Goal: Task Accomplishment & Management: Manage account settings

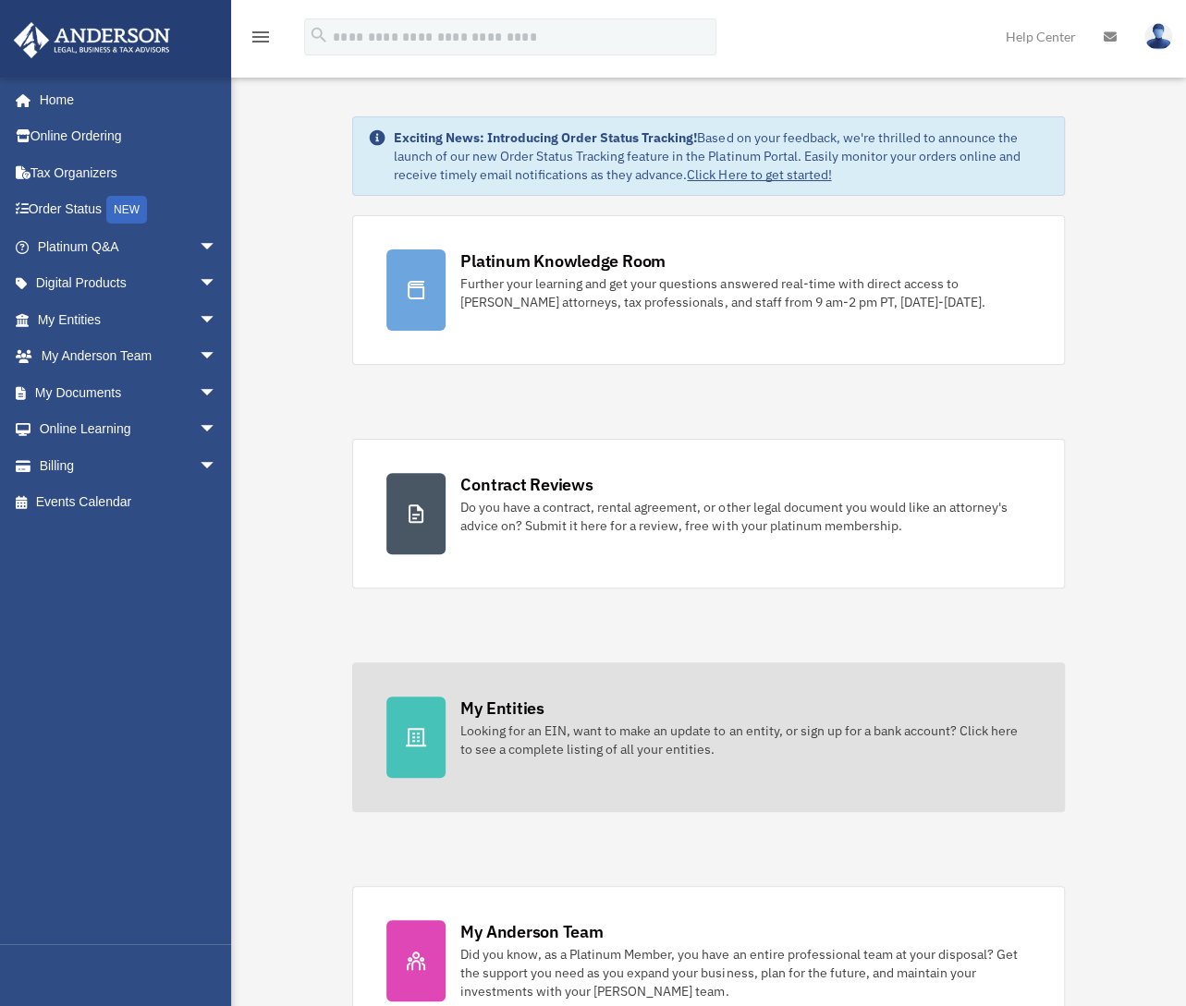
click at [514, 713] on div "My Entities" at bounding box center [501, 708] width 83 height 23
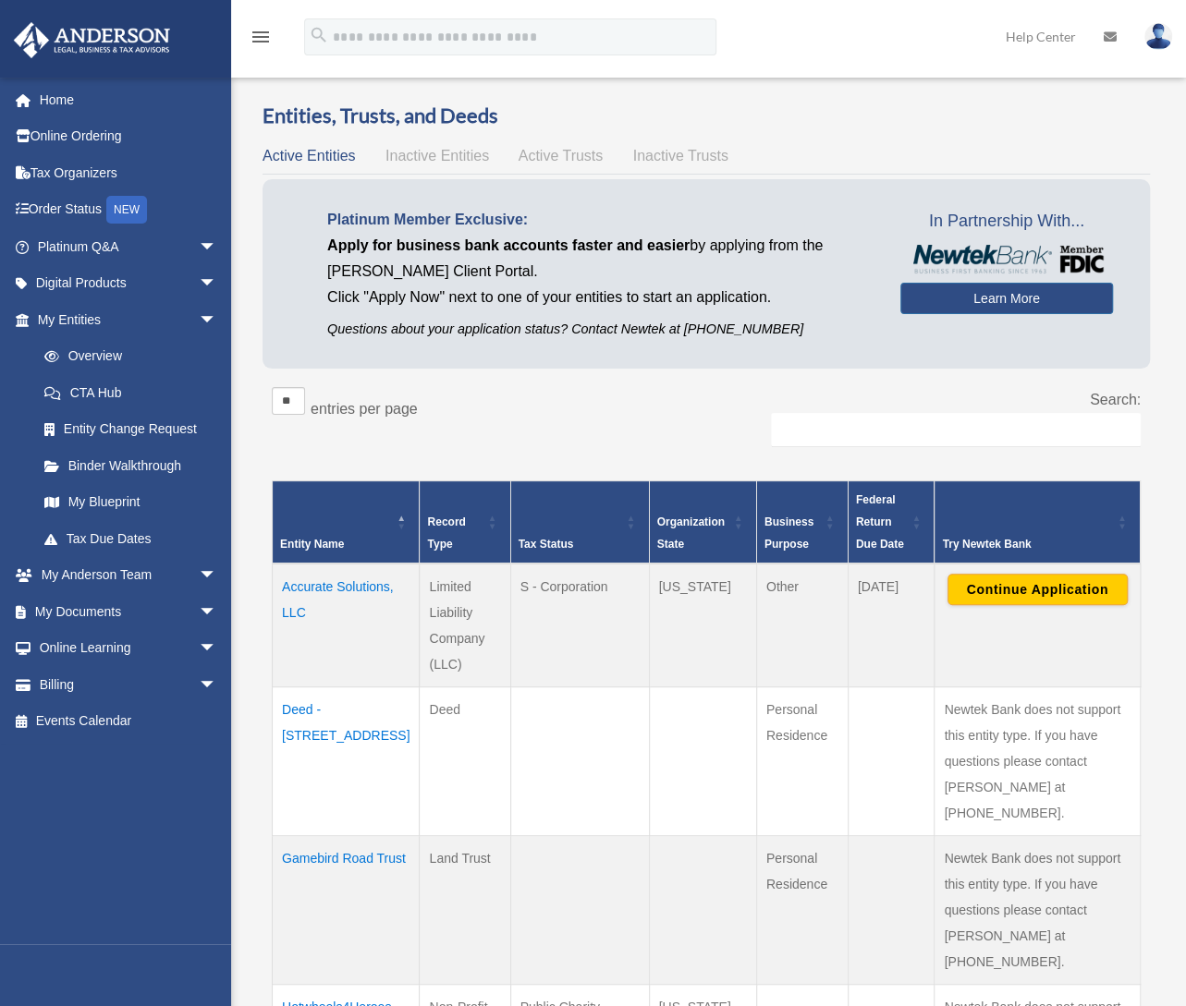
click at [298, 601] on td "Accurate Solutions, LLC" at bounding box center [346, 626] width 147 height 124
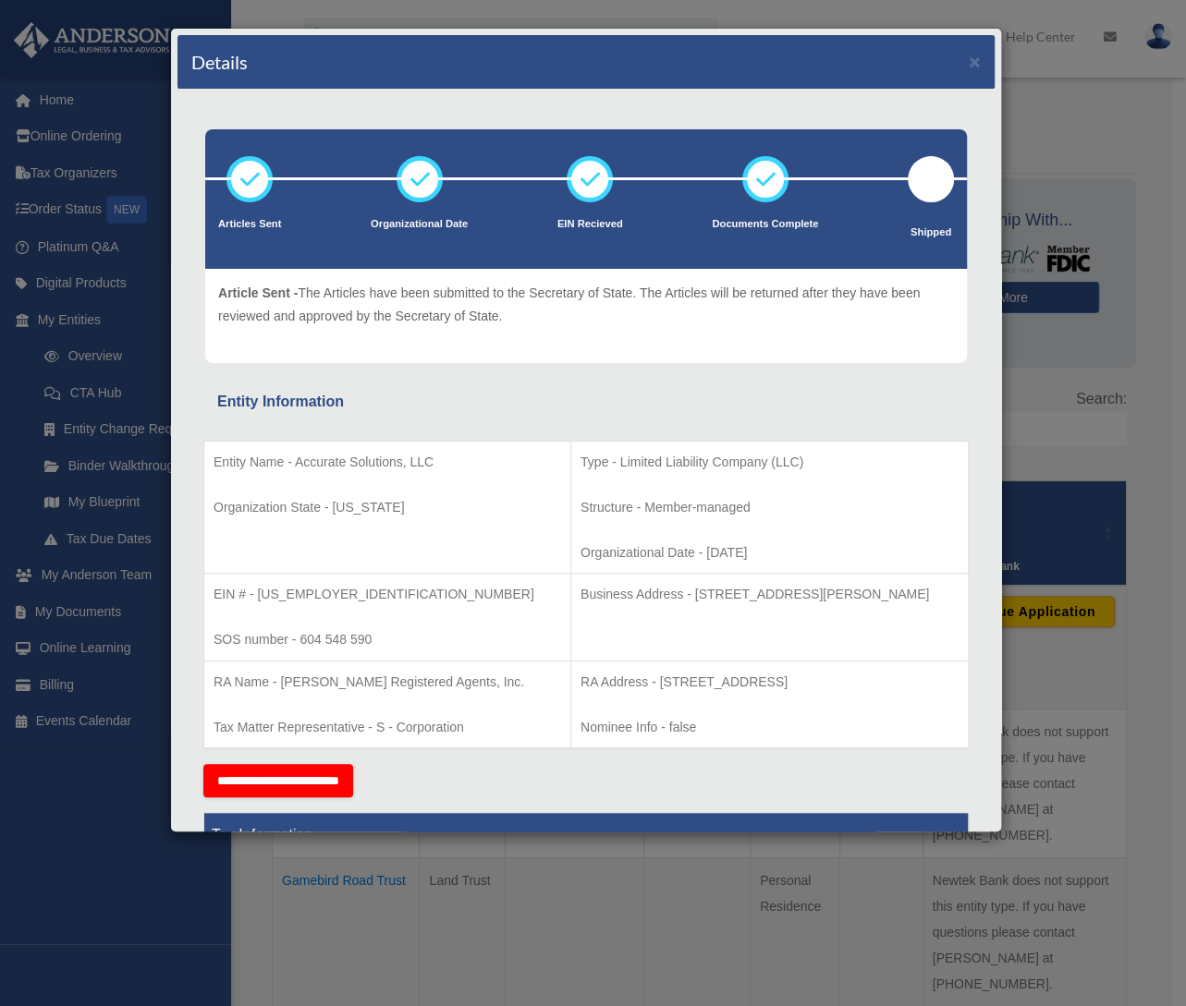
scroll to position [92, 0]
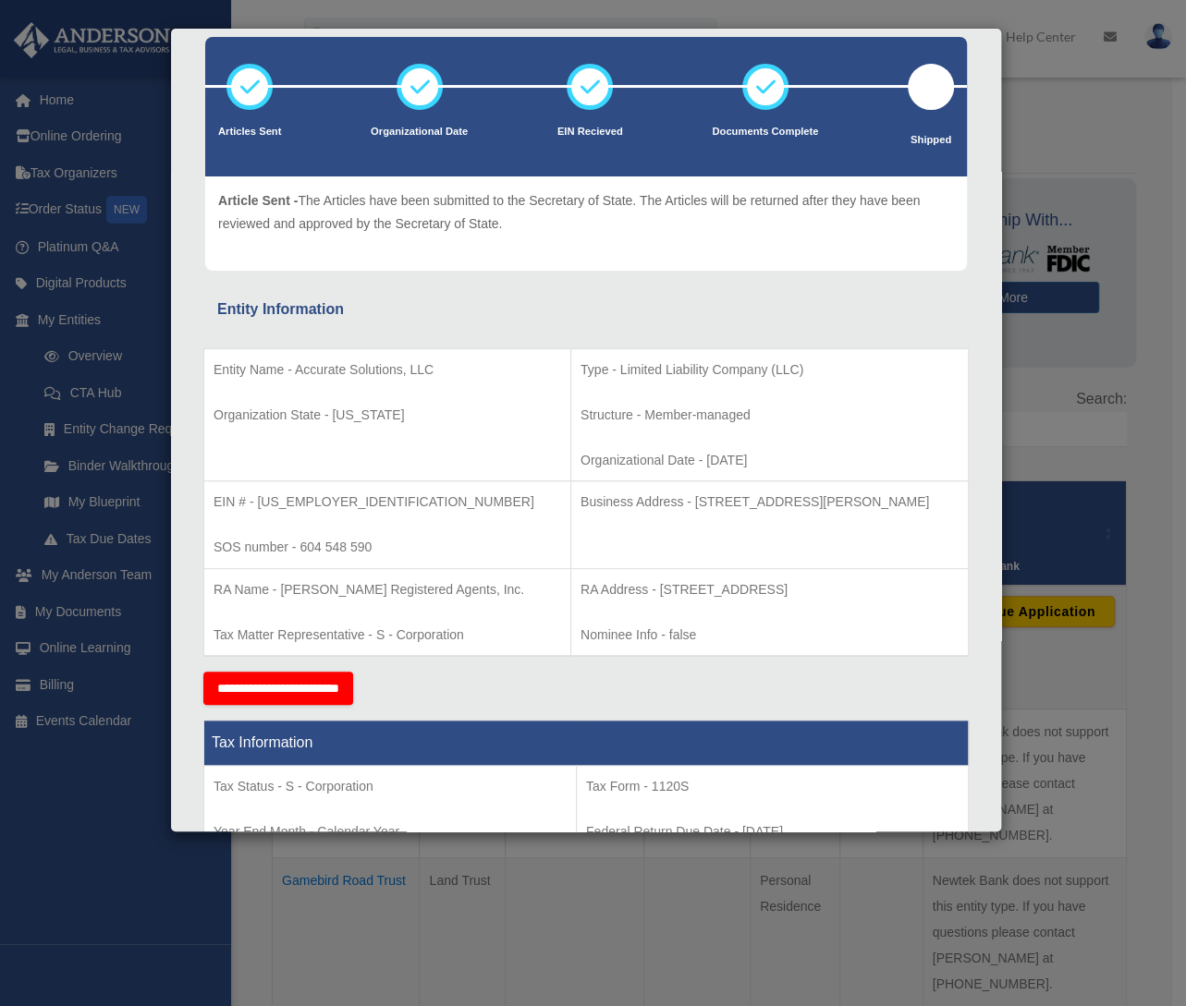
click at [885, 500] on p "Business Address - 3225 McLeod Dr, Suite 100, Las Vegas, NV 89121" at bounding box center [769, 502] width 378 height 23
click at [885, 498] on p "Business Address - 3225 McLeod Dr, Suite 100, Las Vegas, NV 89121" at bounding box center [769, 502] width 378 height 23
copy p "89121"
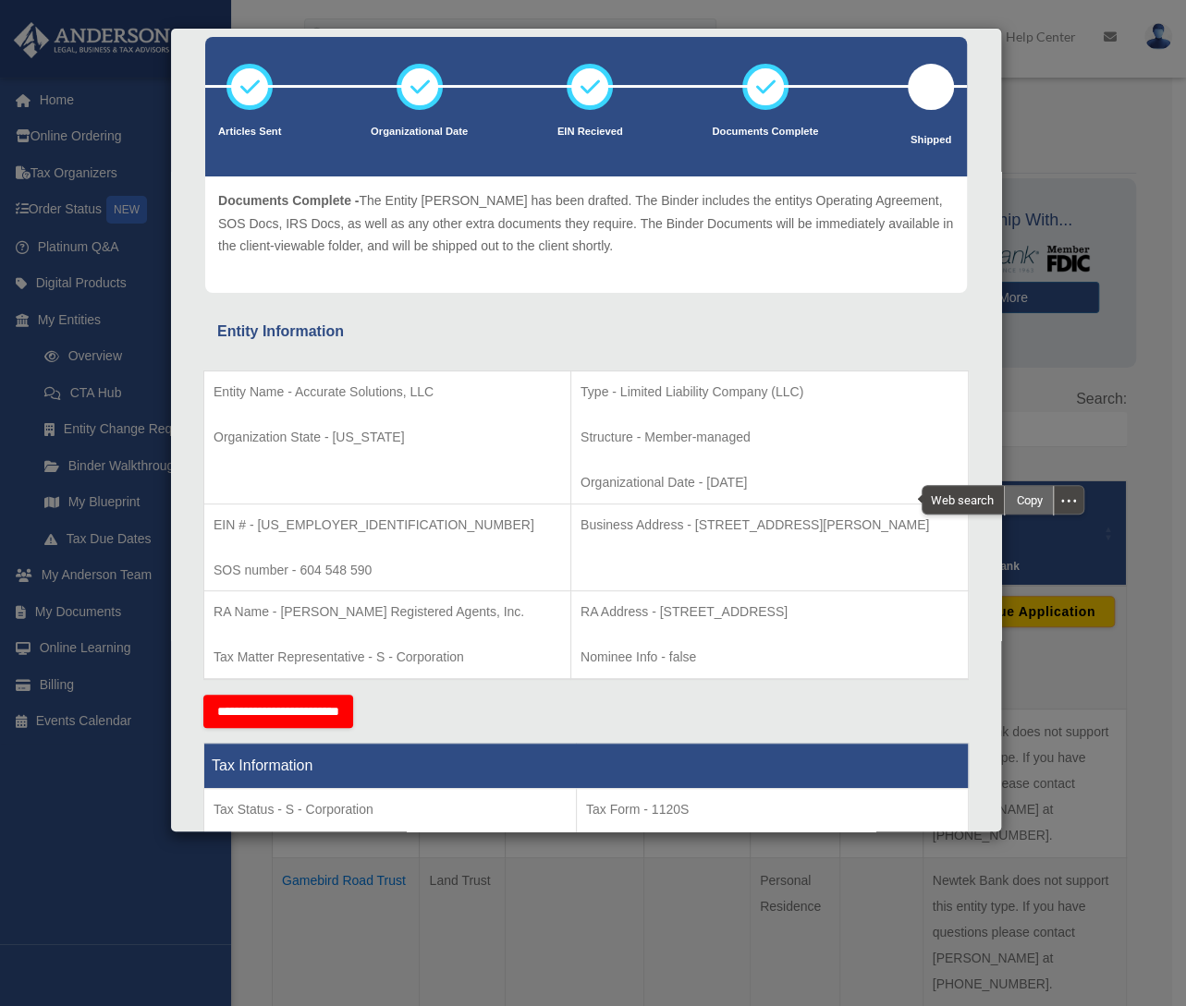
click at [1026, 500] on div "Copy" at bounding box center [1029, 500] width 48 height 28
click at [701, 698] on div "**********" at bounding box center [585, 711] width 765 height 33
click at [1128, 103] on div "Details × Articles Sent Organizational Date" at bounding box center [593, 503] width 1186 height 1006
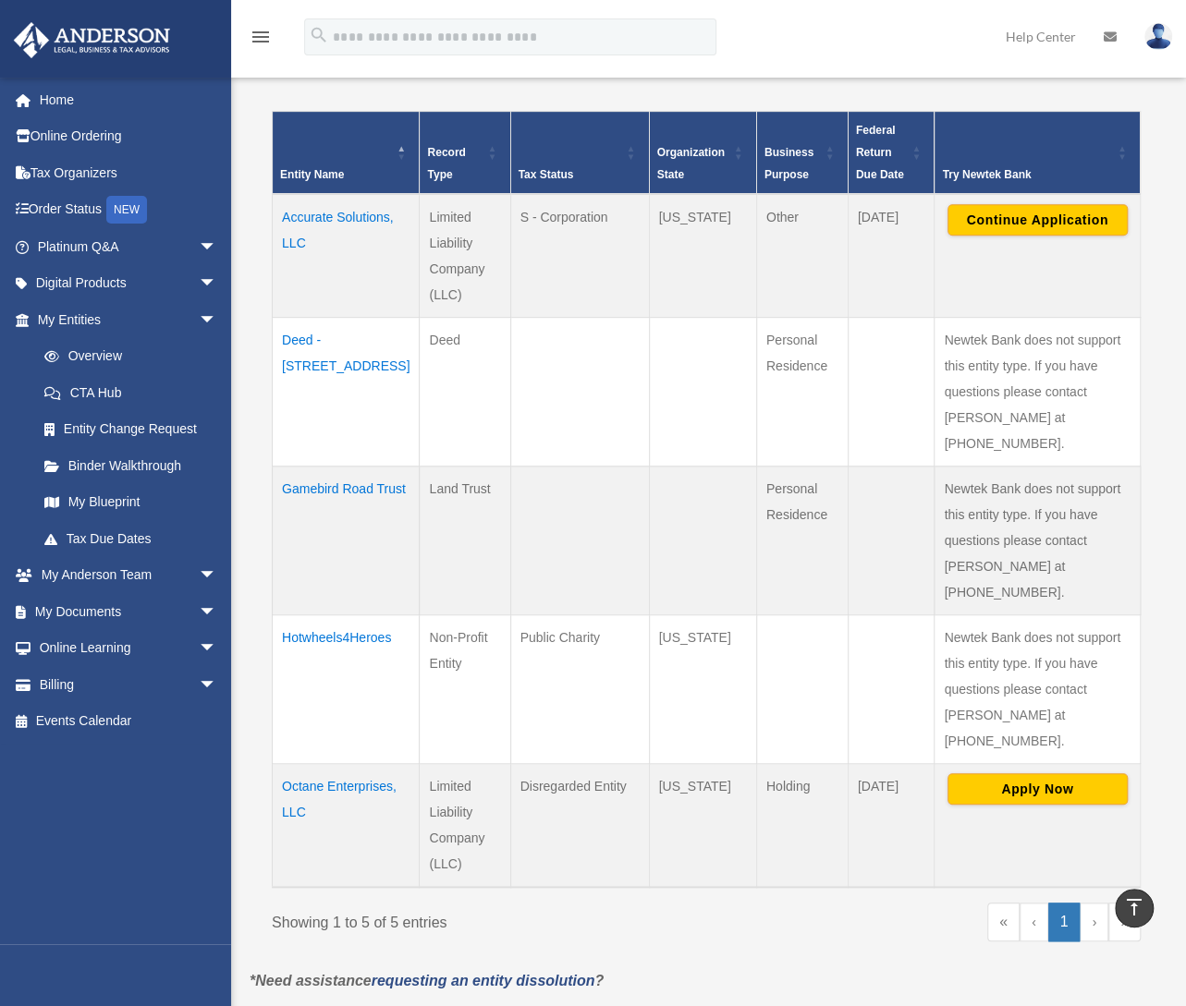
scroll to position [0, 0]
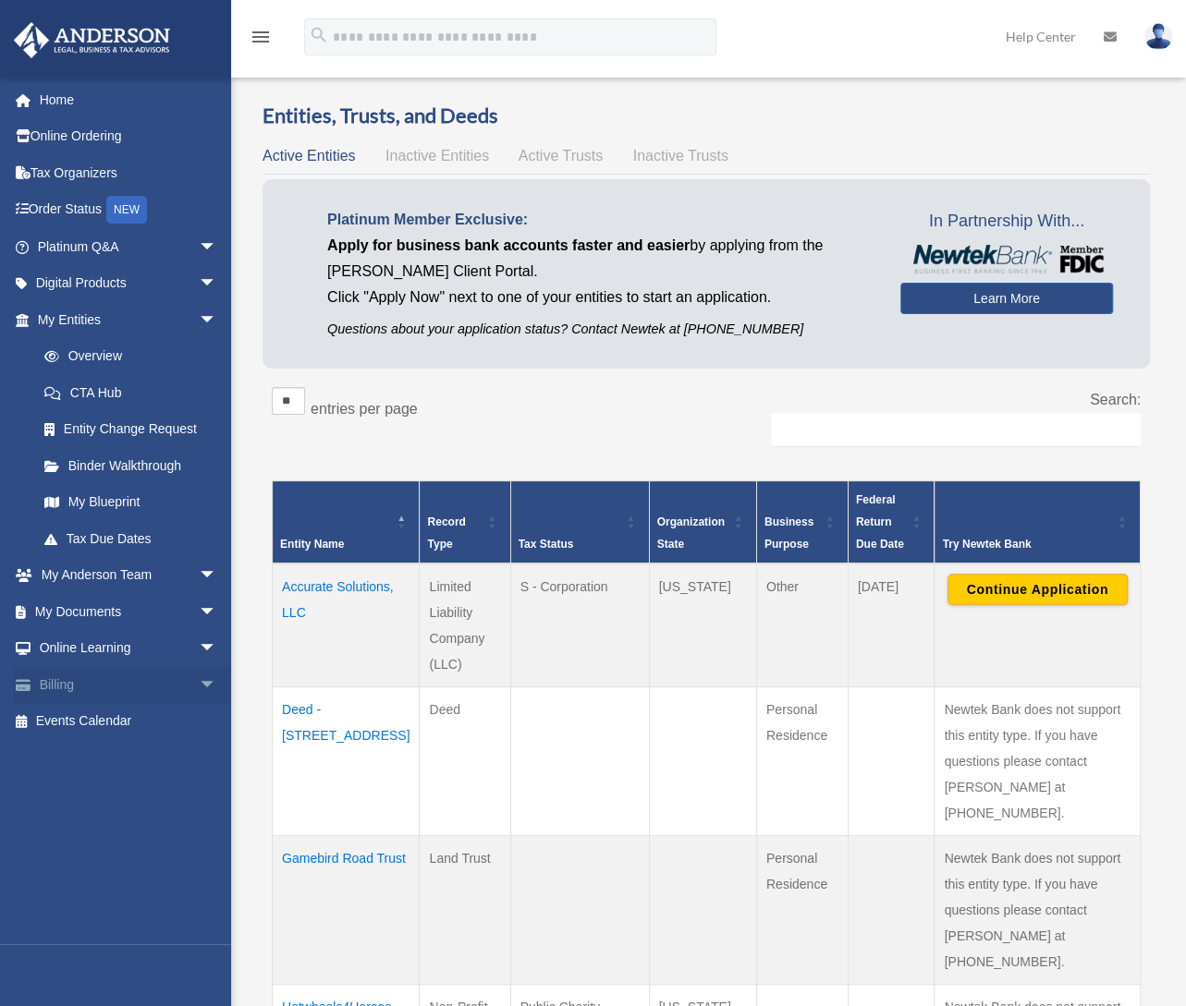
click at [87, 677] on link "Billing arrow_drop_down" at bounding box center [129, 684] width 232 height 37
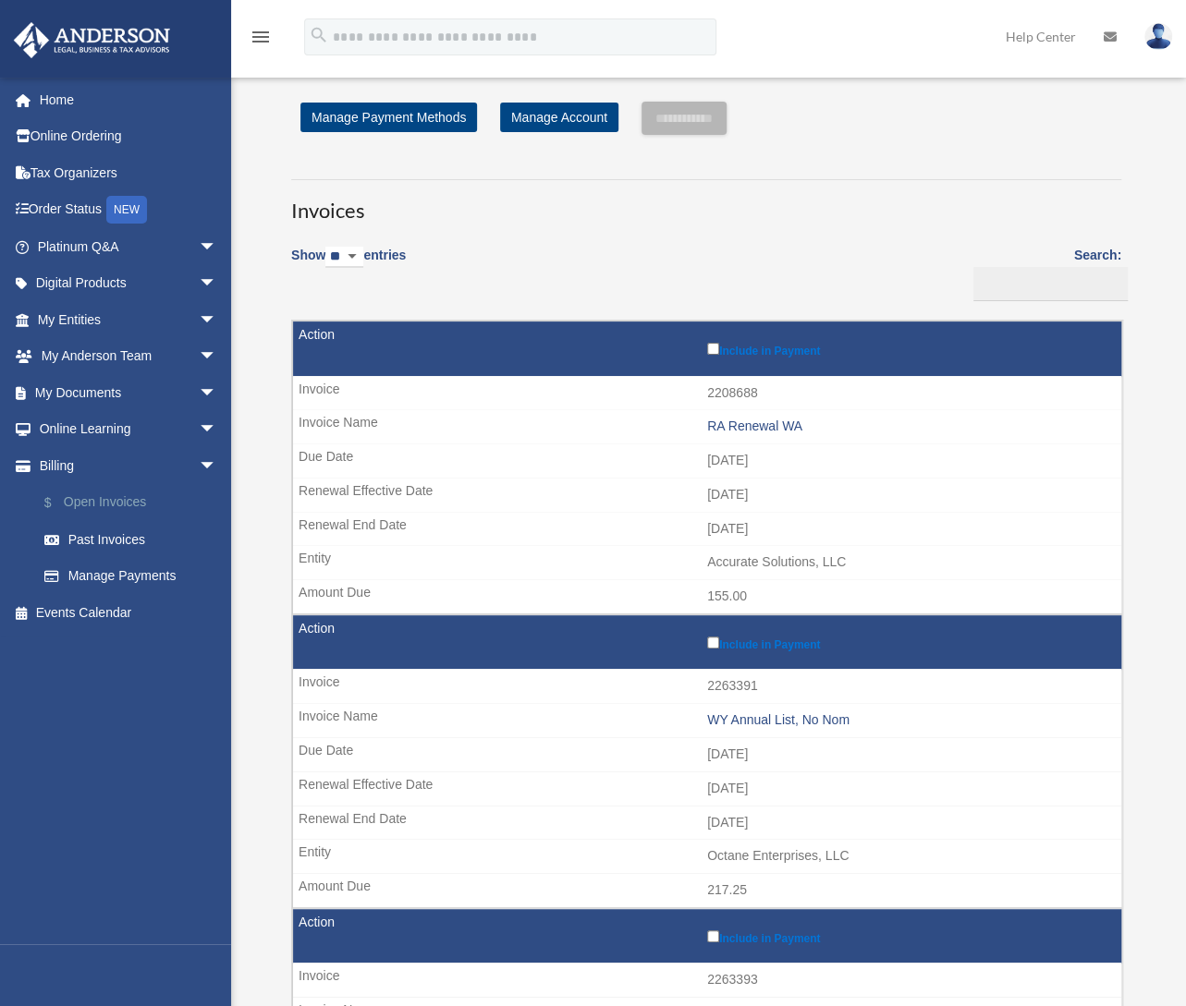
click at [91, 500] on link "$ Open Invoices" at bounding box center [135, 503] width 219 height 38
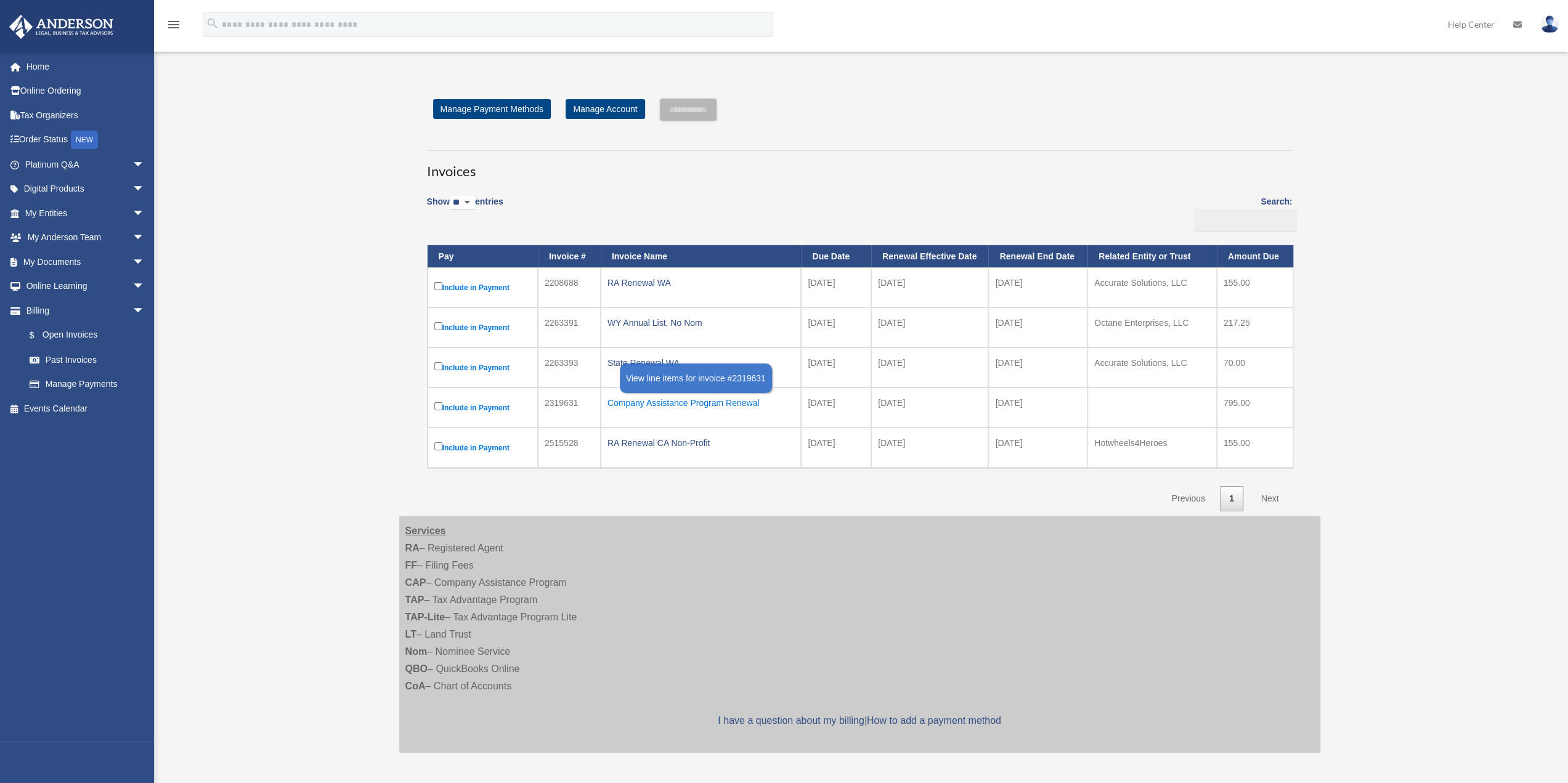
click at [676, 403] on div "Company Assistance Program Renewal" at bounding box center [701, 402] width 187 height 17
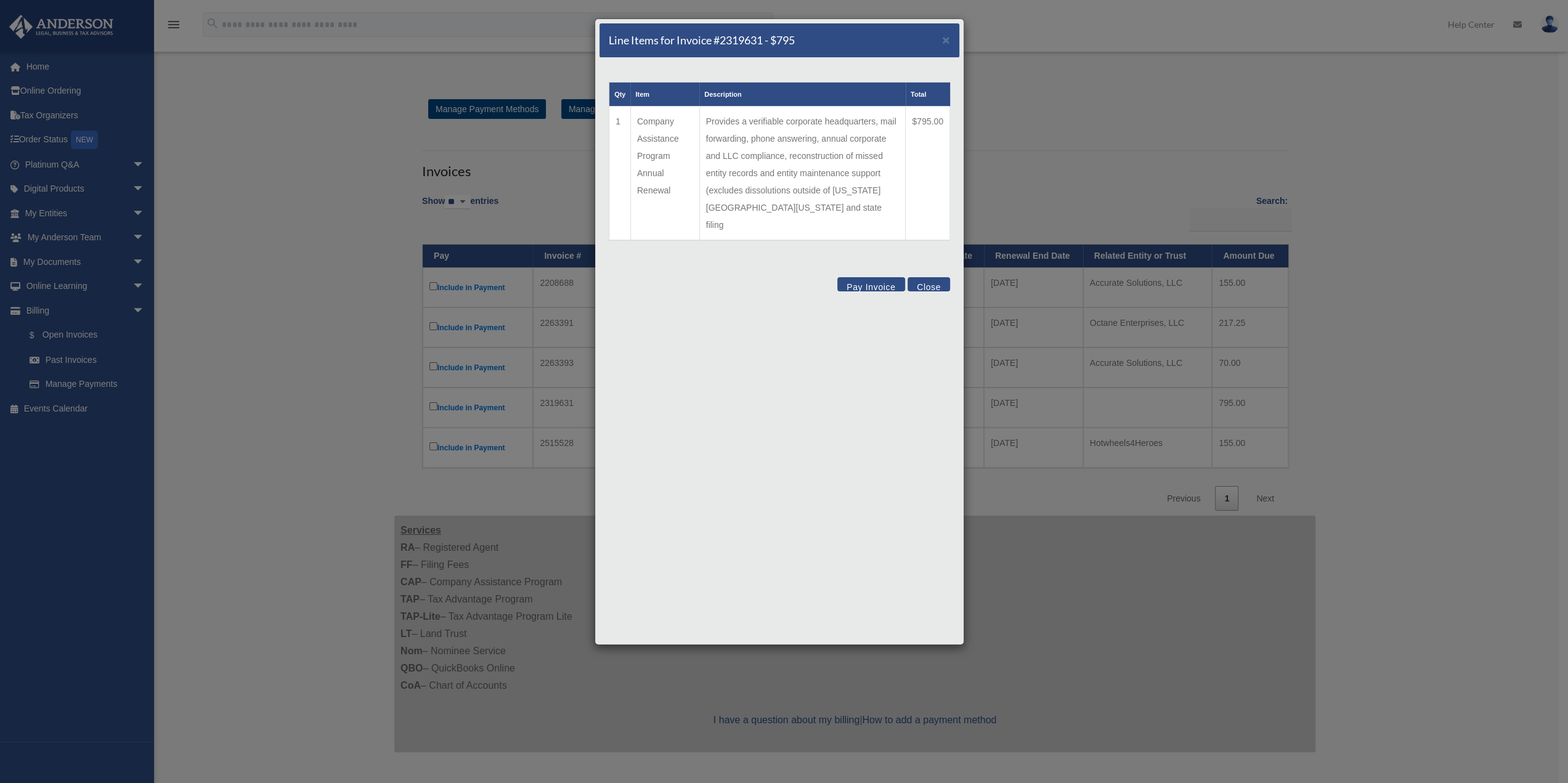
click at [790, 277] on button "Close" at bounding box center [929, 284] width 43 height 14
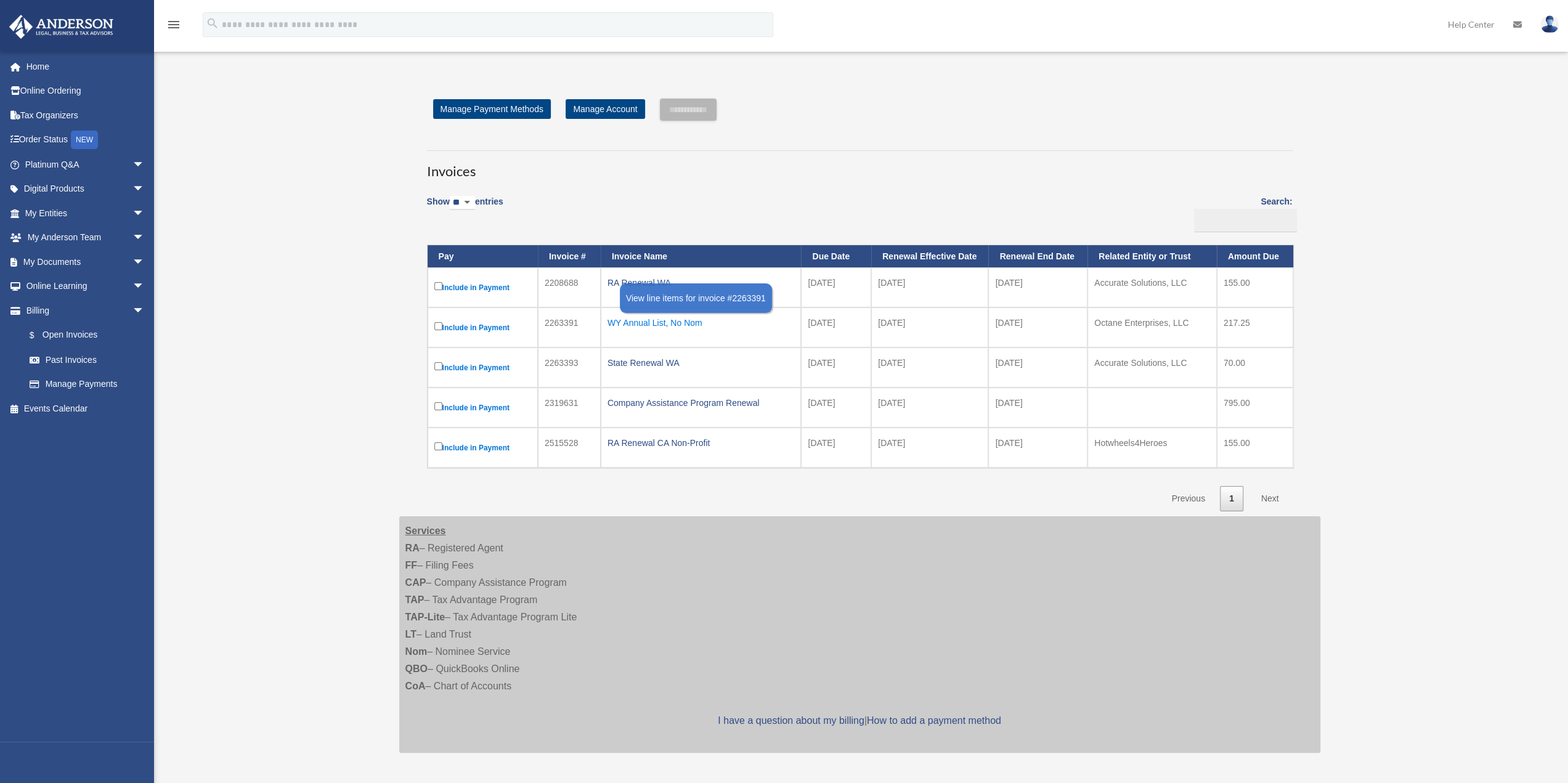
click at [662, 320] on div "WY Annual List, No Nom" at bounding box center [701, 323] width 187 height 17
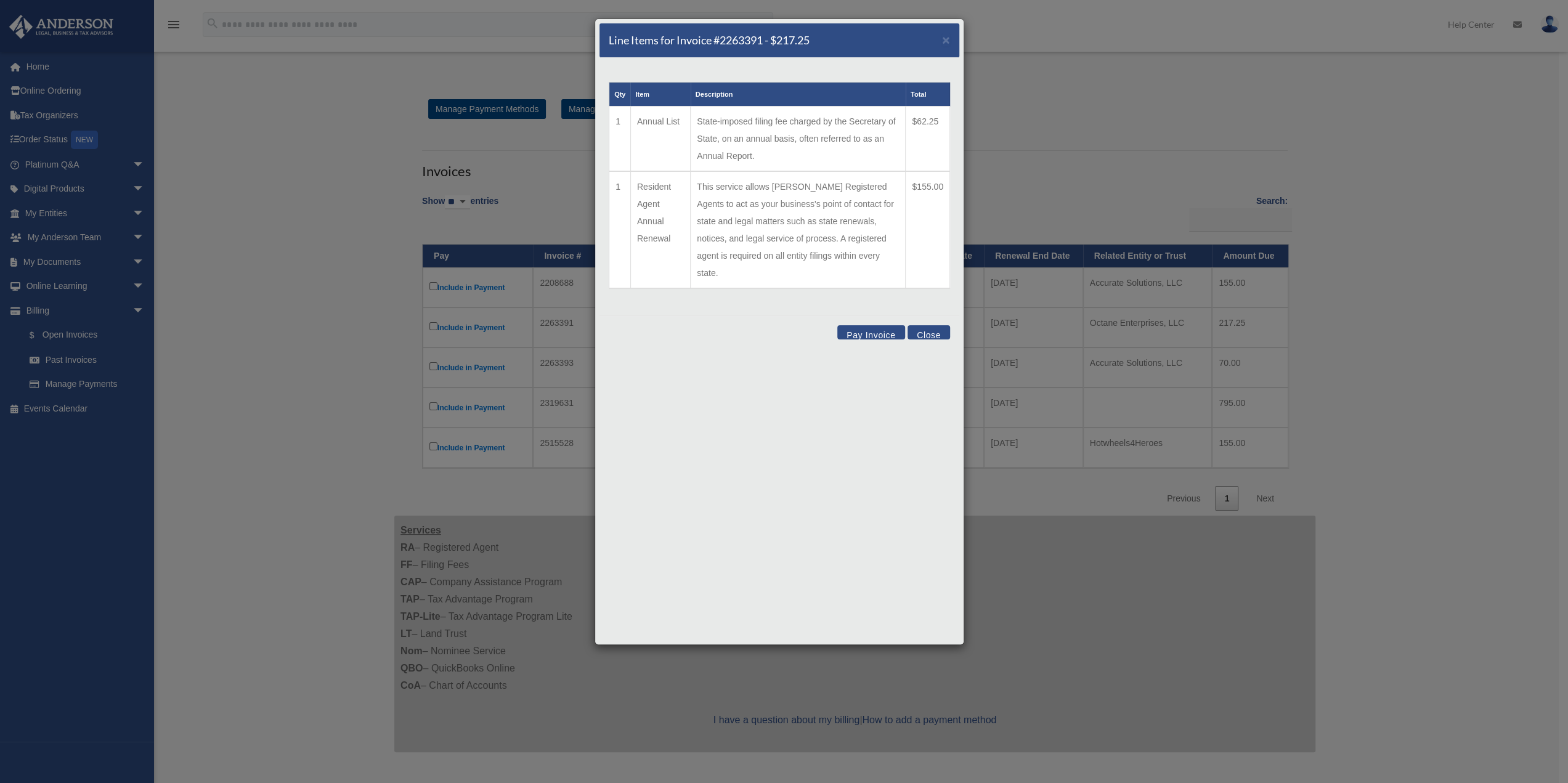
click at [790, 325] on button "Close" at bounding box center [929, 332] width 43 height 14
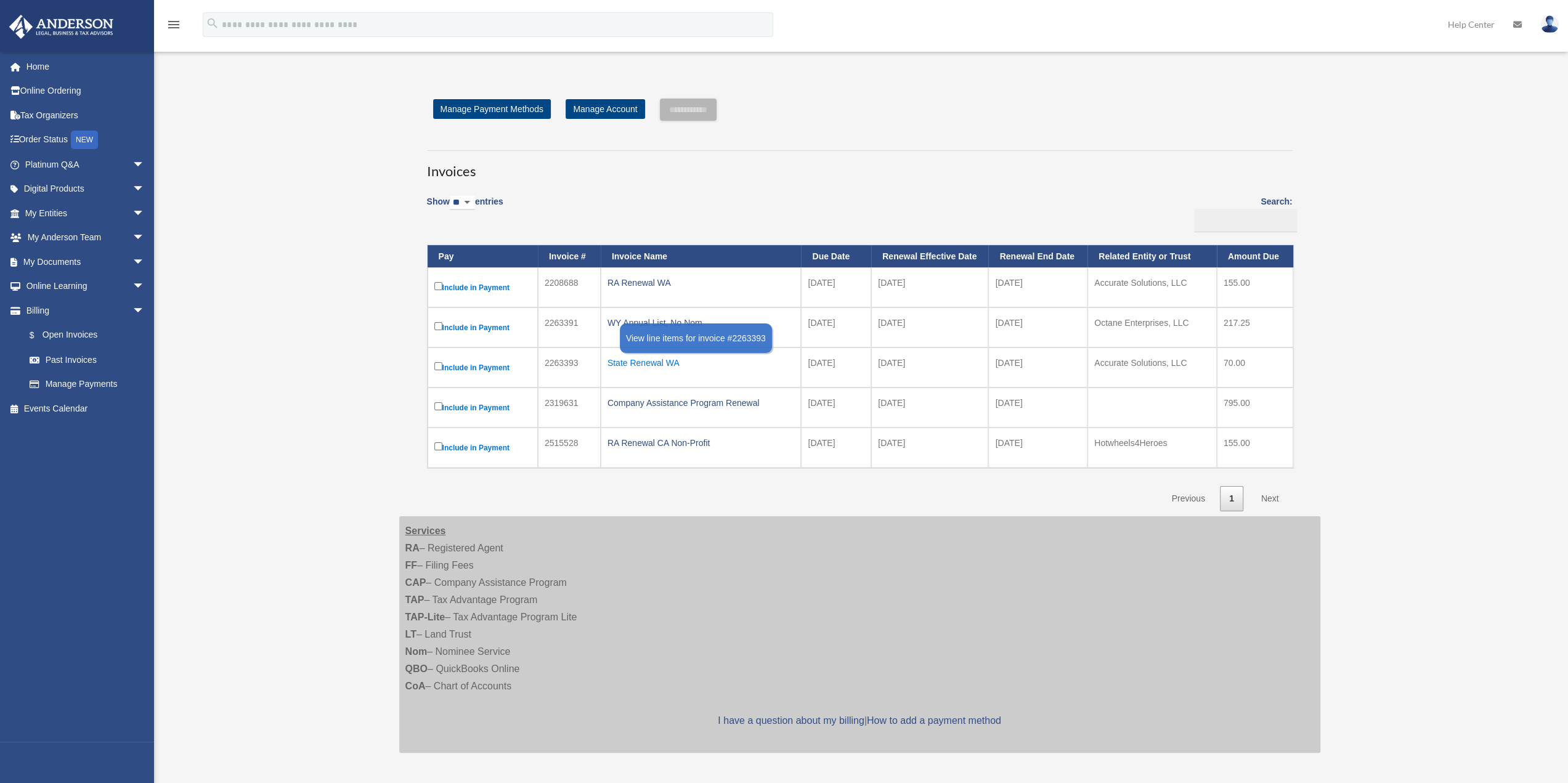
click at [655, 362] on div "State Renewal WA" at bounding box center [701, 363] width 187 height 17
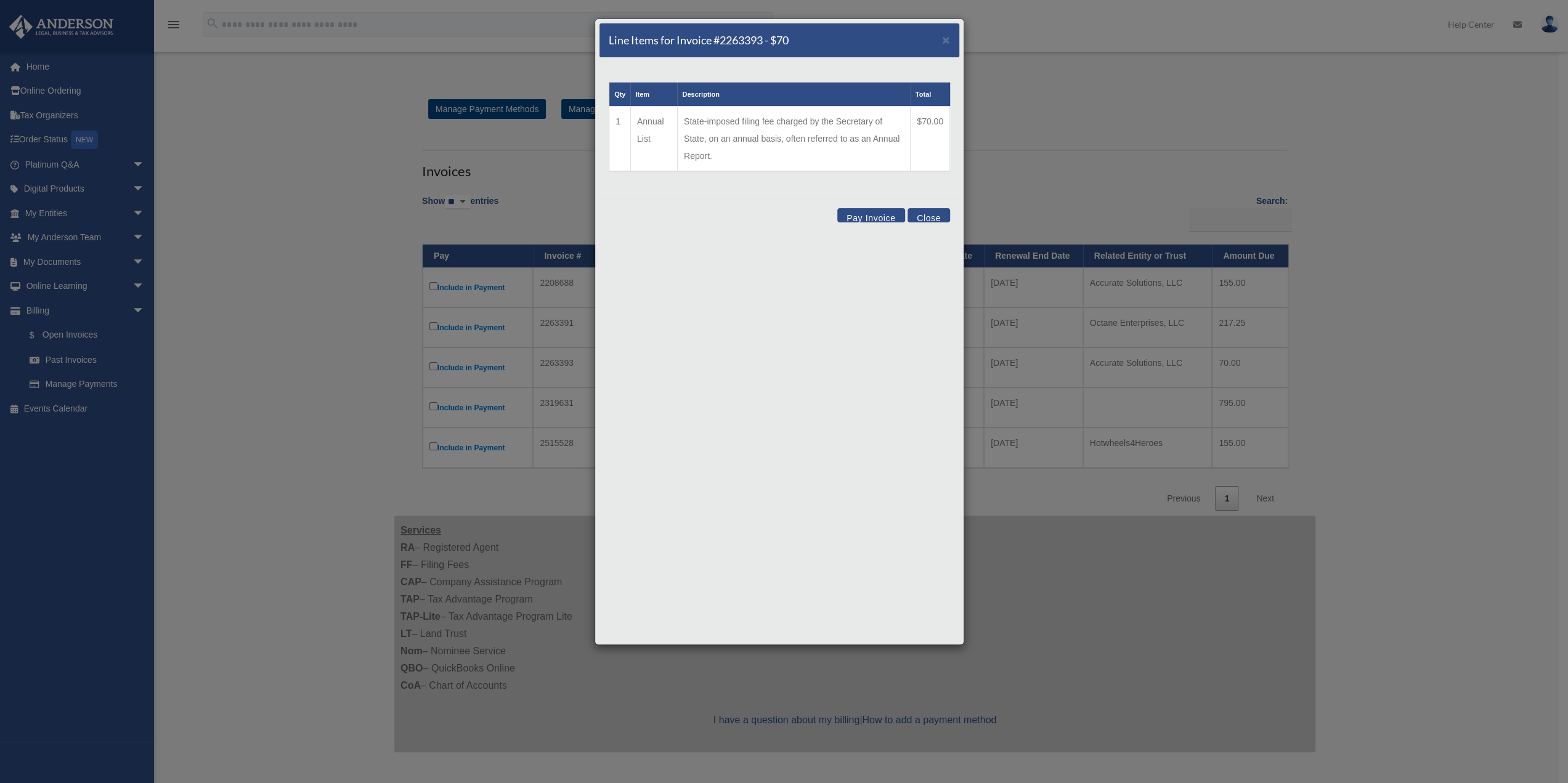
click at [790, 211] on button "Close" at bounding box center [929, 215] width 43 height 14
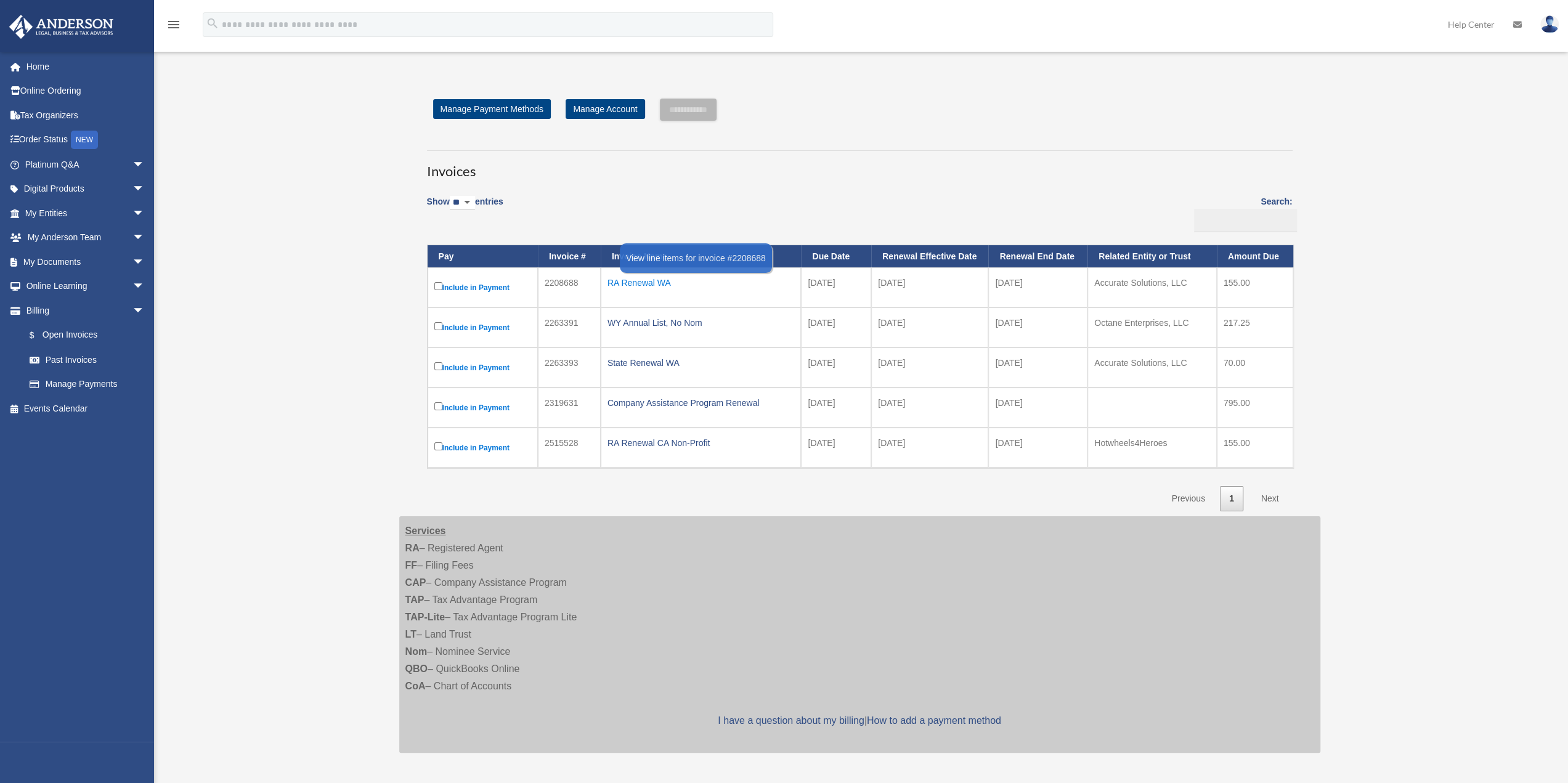
click at [646, 282] on div "RA Renewal WA" at bounding box center [701, 283] width 187 height 17
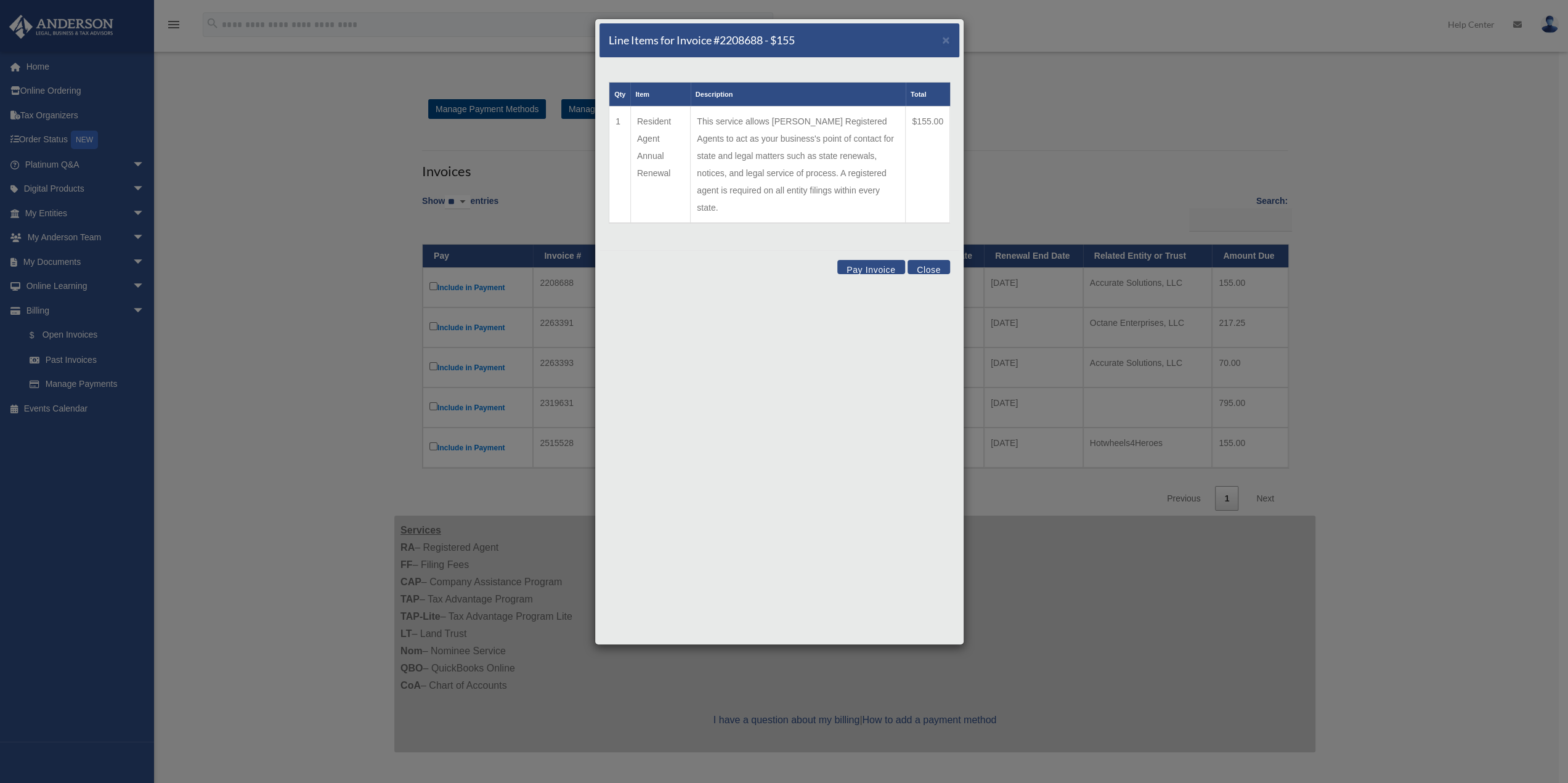
click at [790, 260] on button "Close" at bounding box center [929, 267] width 43 height 14
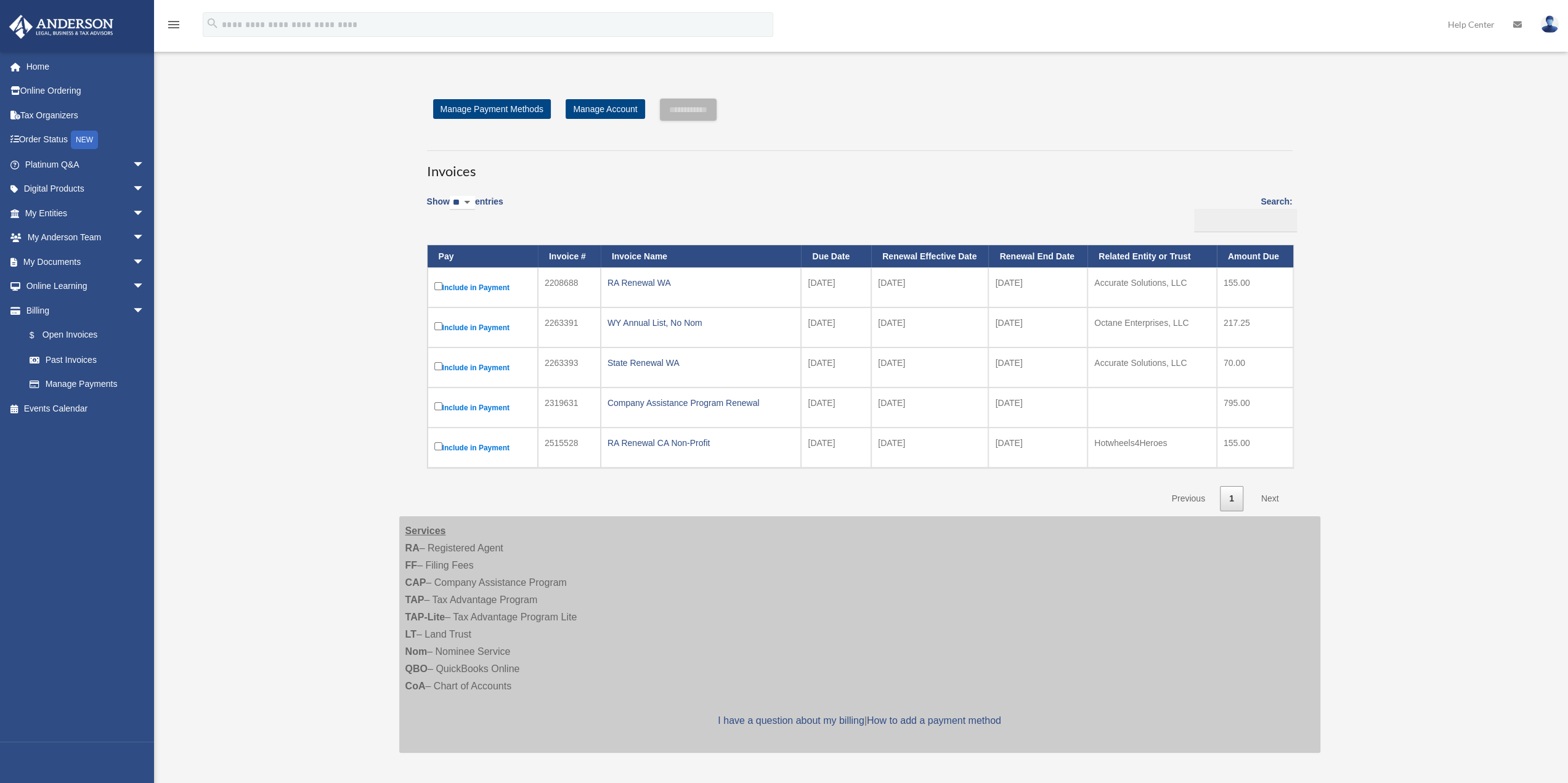
click at [790, 402] on div "Open Invoices renesummers@outlook.com Sign Out renesummers@outlook.com Home Onl…" at bounding box center [784, 423] width 1568 height 722
click at [69, 380] on link "Manage Payments" at bounding box center [90, 384] width 146 height 25
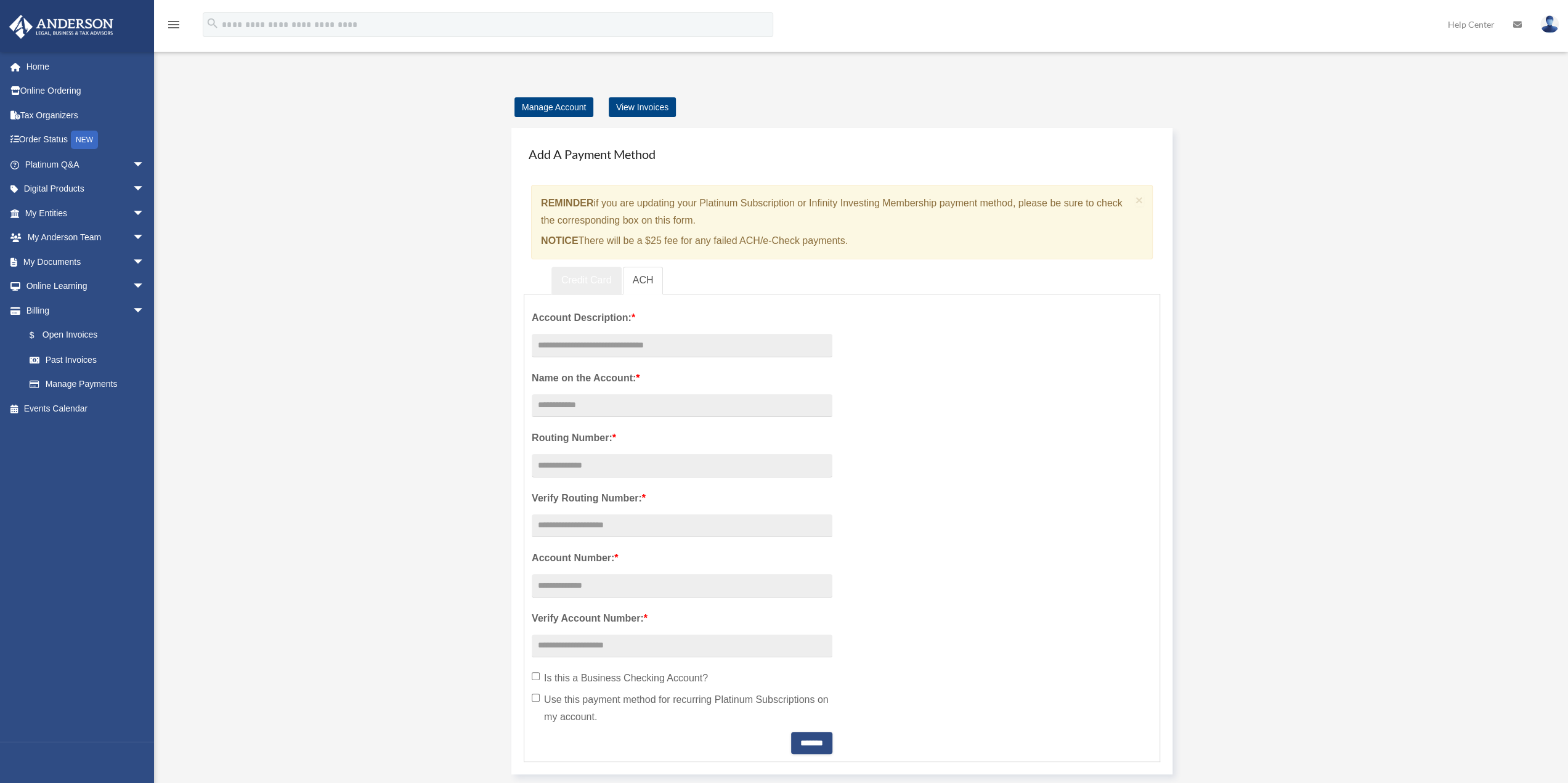
click at [569, 273] on link "Credit Card" at bounding box center [586, 281] width 70 height 28
